Goal: Information Seeking & Learning: Learn about a topic

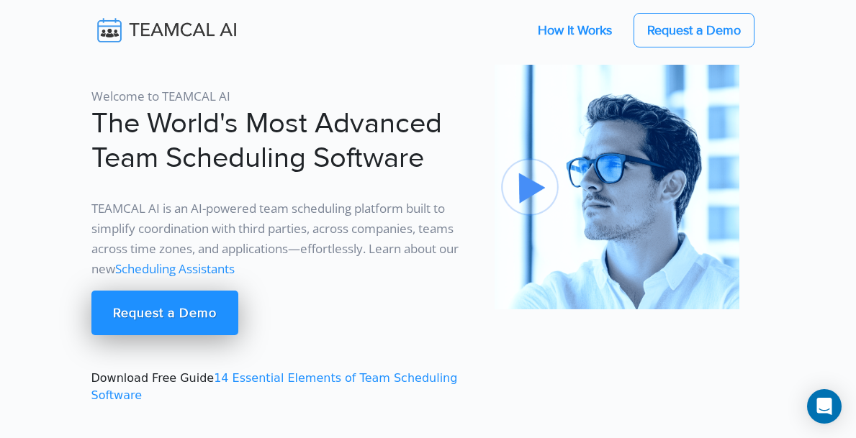
click at [572, 37] on link "How It Works" at bounding box center [574, 30] width 103 height 30
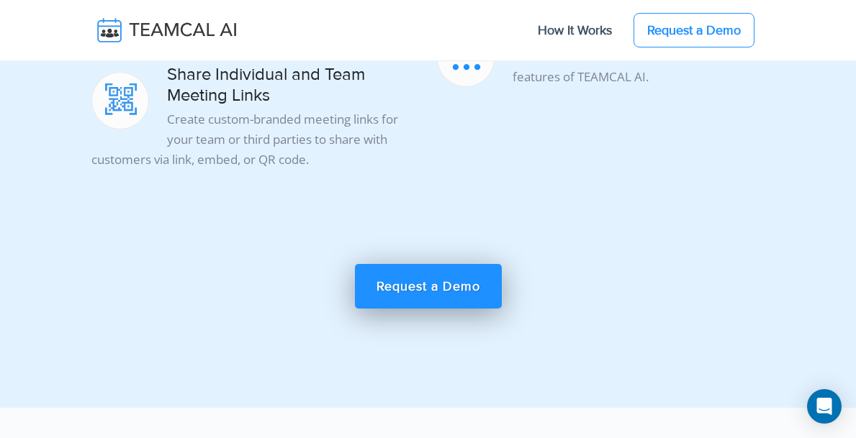
scroll to position [1988, 0]
